Goal: Check status: Check status

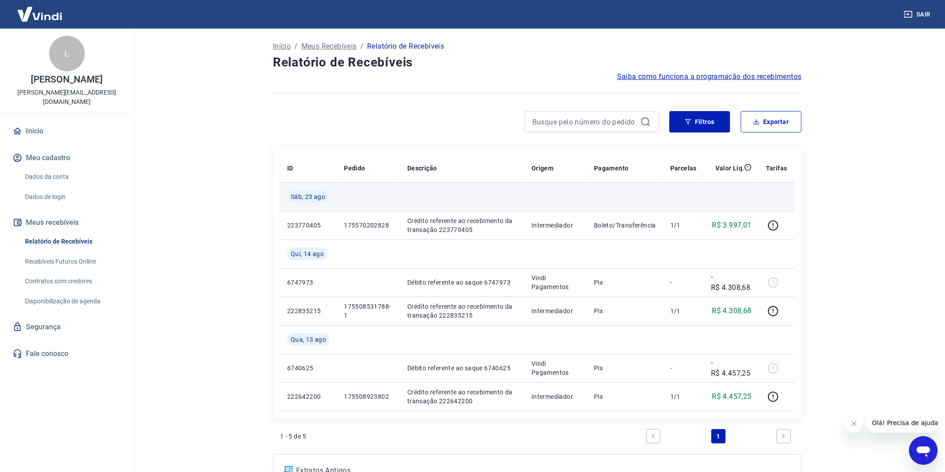
click at [313, 197] on span "Sáb, 23 ago" at bounding box center [308, 196] width 34 height 9
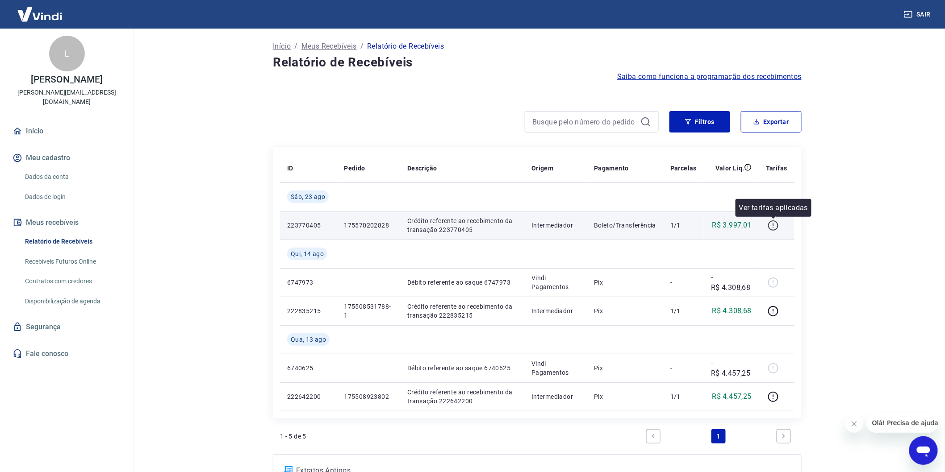
click at [777, 224] on icon "button" at bounding box center [773, 225] width 11 height 11
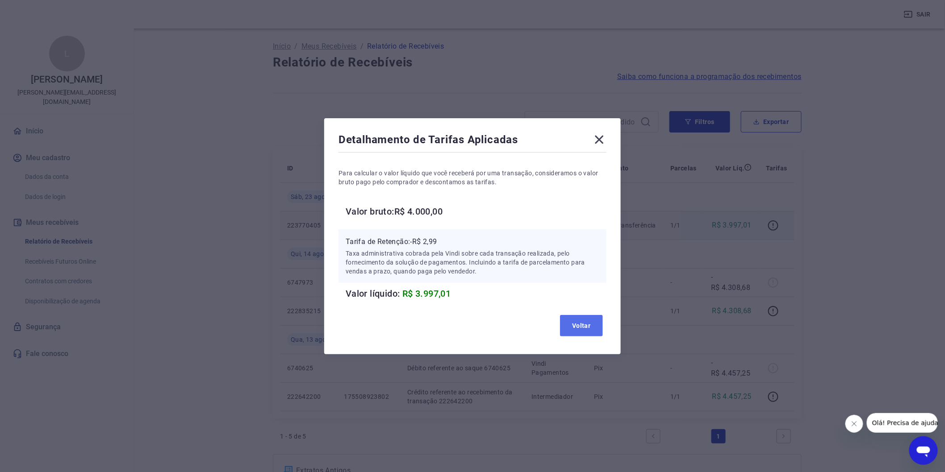
click at [589, 326] on button "Voltar" at bounding box center [581, 325] width 43 height 21
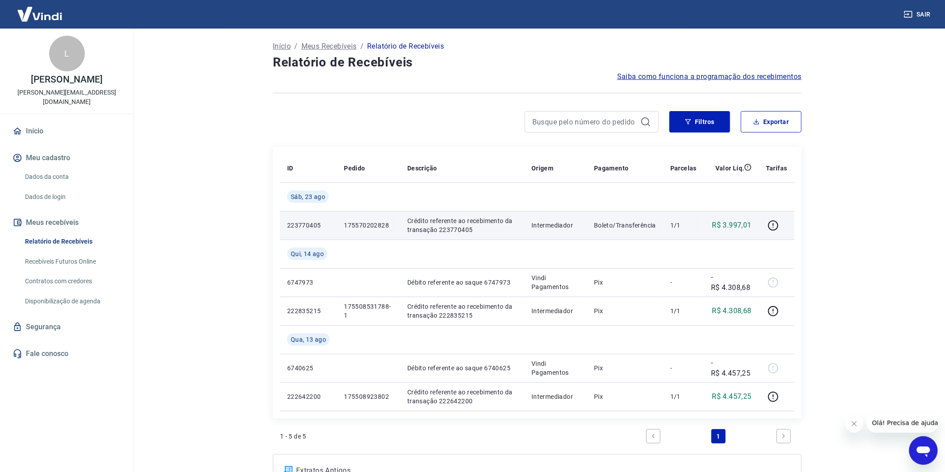
click at [497, 232] on p "Crédito referente ao recebimento da transação 223770405" at bounding box center [462, 226] width 110 height 18
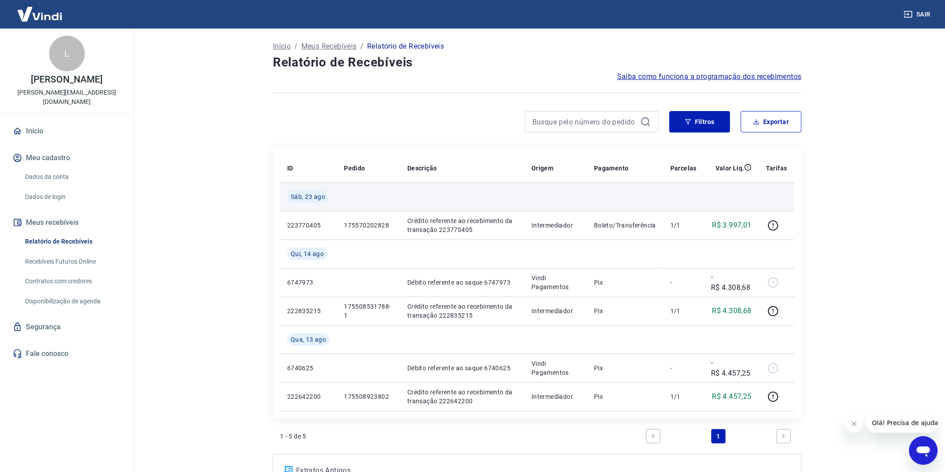
click at [315, 195] on span "Sáb, 23 ago" at bounding box center [308, 196] width 34 height 9
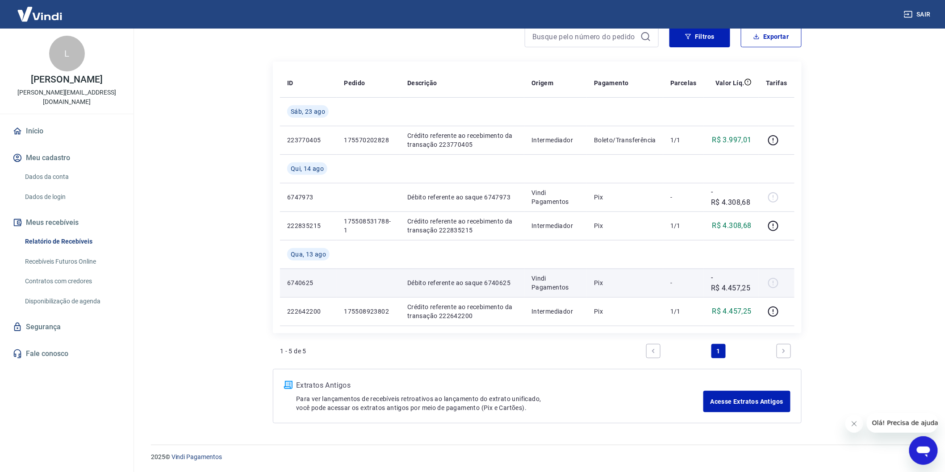
scroll to position [36, 0]
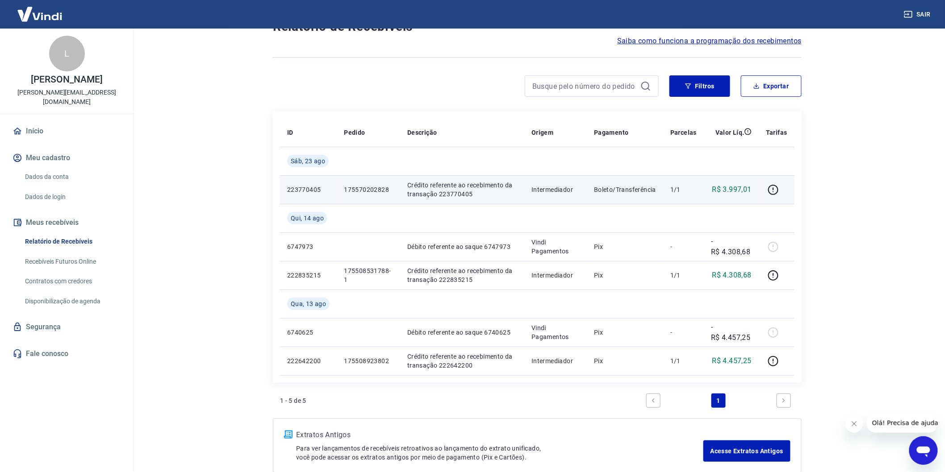
click at [529, 195] on td "Intermediador" at bounding box center [555, 189] width 63 height 29
drag, startPoint x: 546, startPoint y: 186, endPoint x: 570, endPoint y: 182, distance: 24.1
click at [551, 185] on p "Intermediador" at bounding box center [555, 189] width 48 height 9
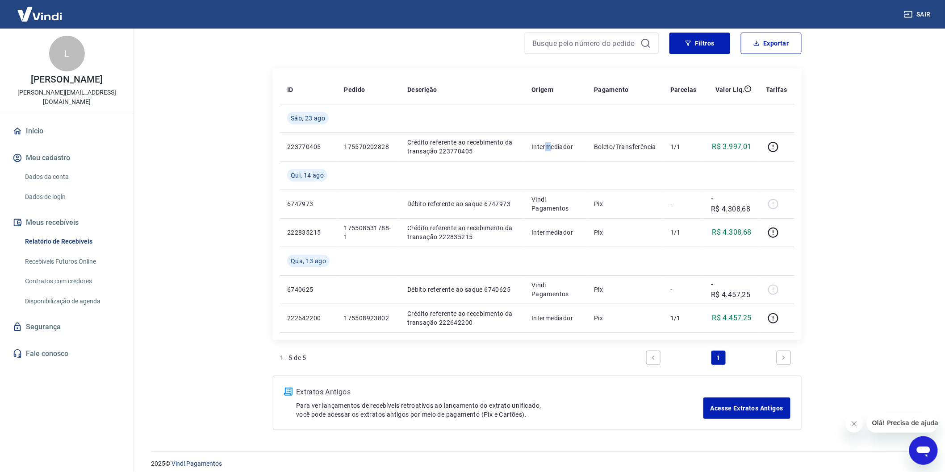
scroll to position [85, 0]
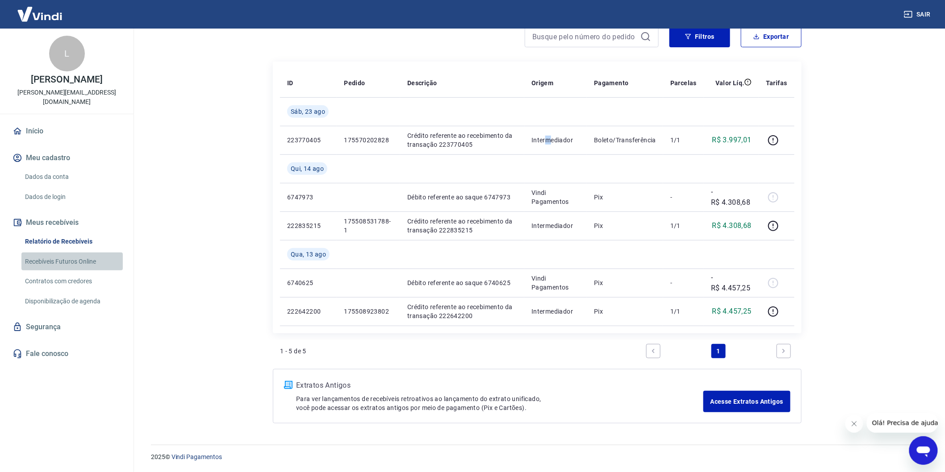
click at [62, 253] on link "Recebíveis Futuros Online" at bounding box center [71, 262] width 101 height 18
